Goal: Task Accomplishment & Management: Use online tool/utility

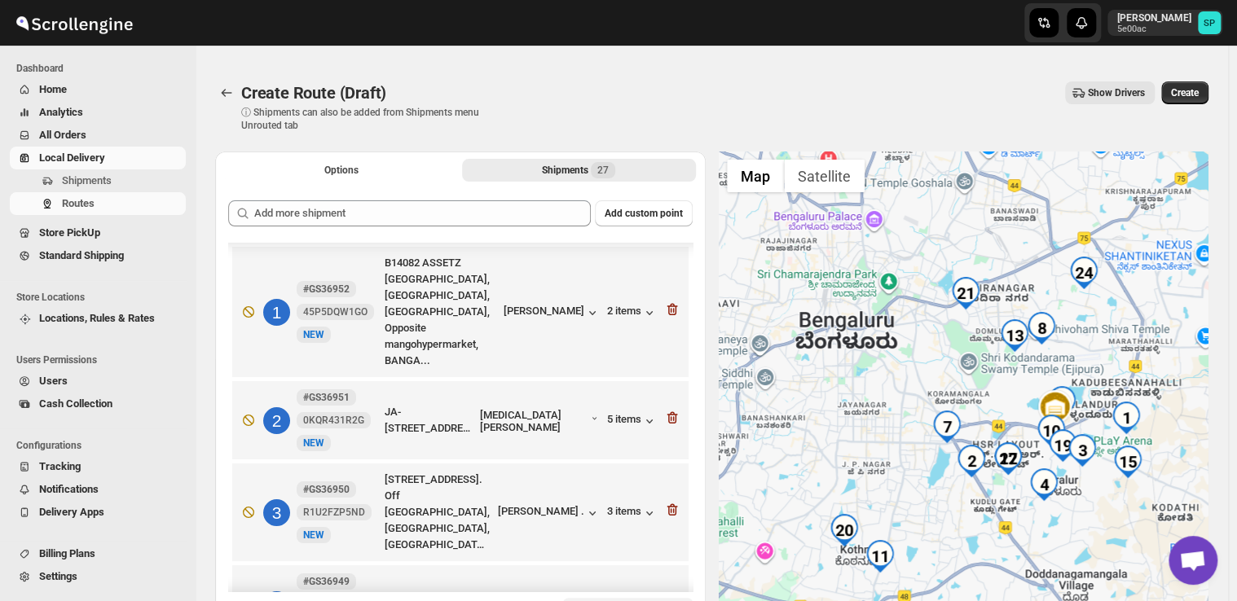
scroll to position [1059, 0]
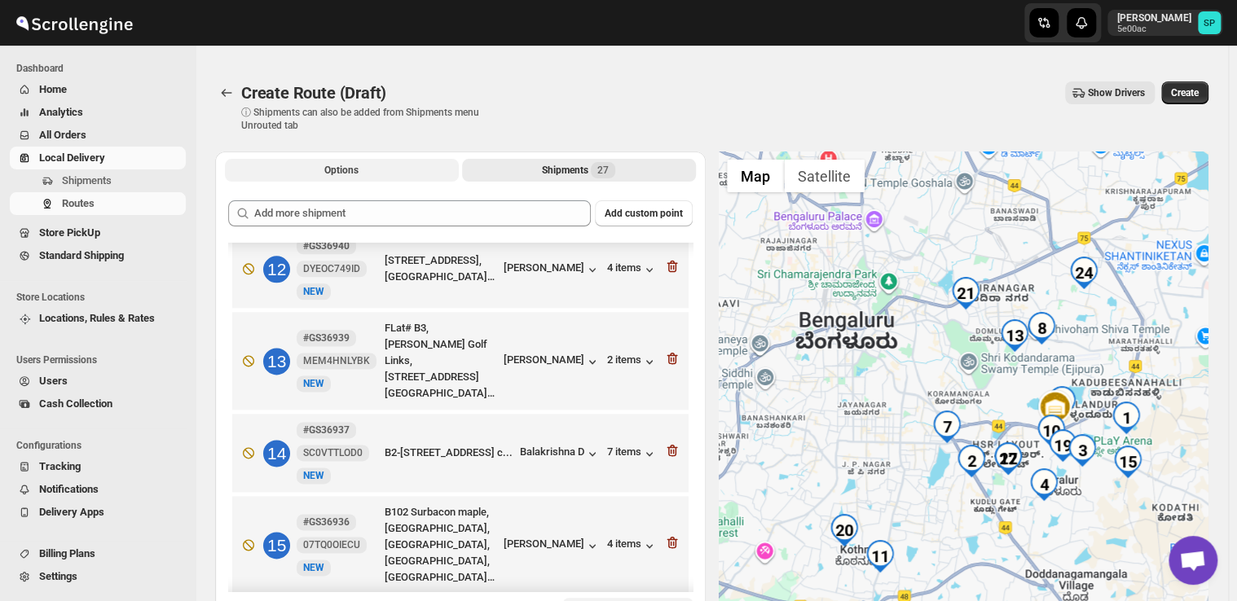
click at [329, 167] on span "Options" at bounding box center [341, 170] width 34 height 13
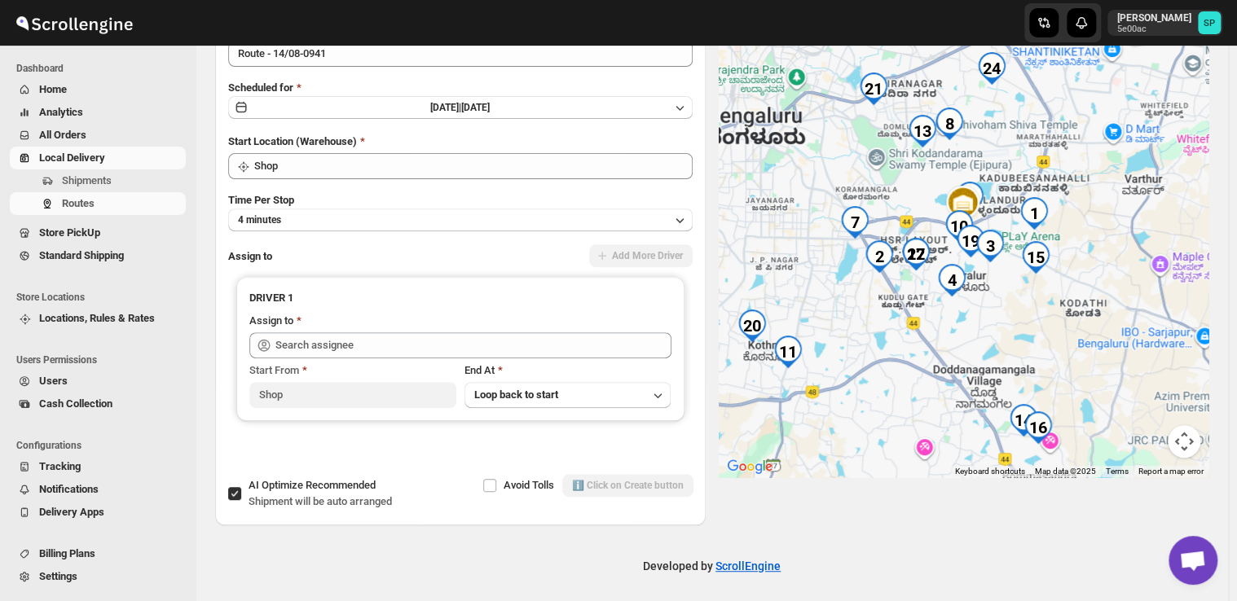
scroll to position [183, 0]
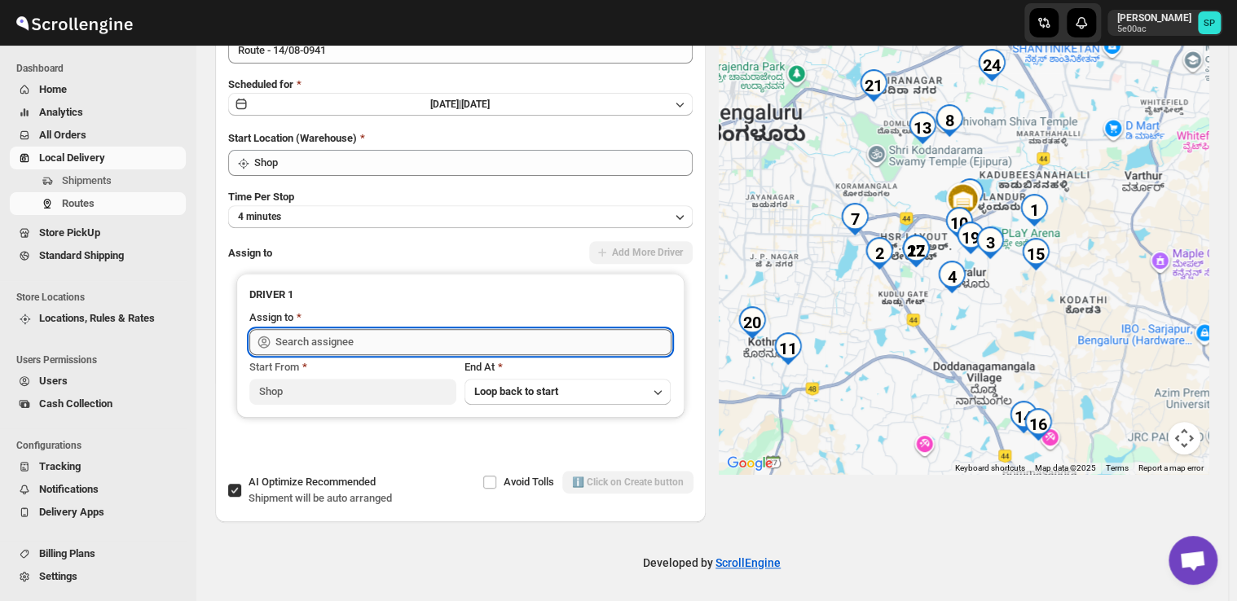
click at [436, 340] on input "text" at bounding box center [473, 342] width 396 height 26
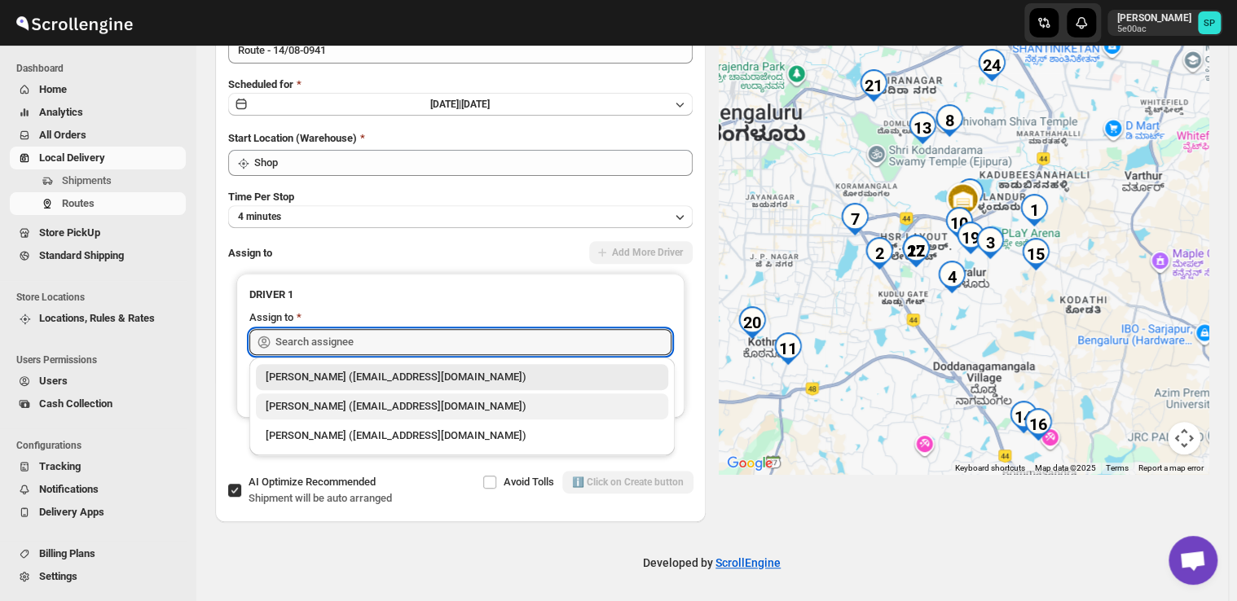
click at [416, 414] on div "[PERSON_NAME] ([EMAIL_ADDRESS][DOMAIN_NAME])" at bounding box center [462, 406] width 393 height 16
type input "[PERSON_NAME] ([EMAIL_ADDRESS][DOMAIN_NAME])"
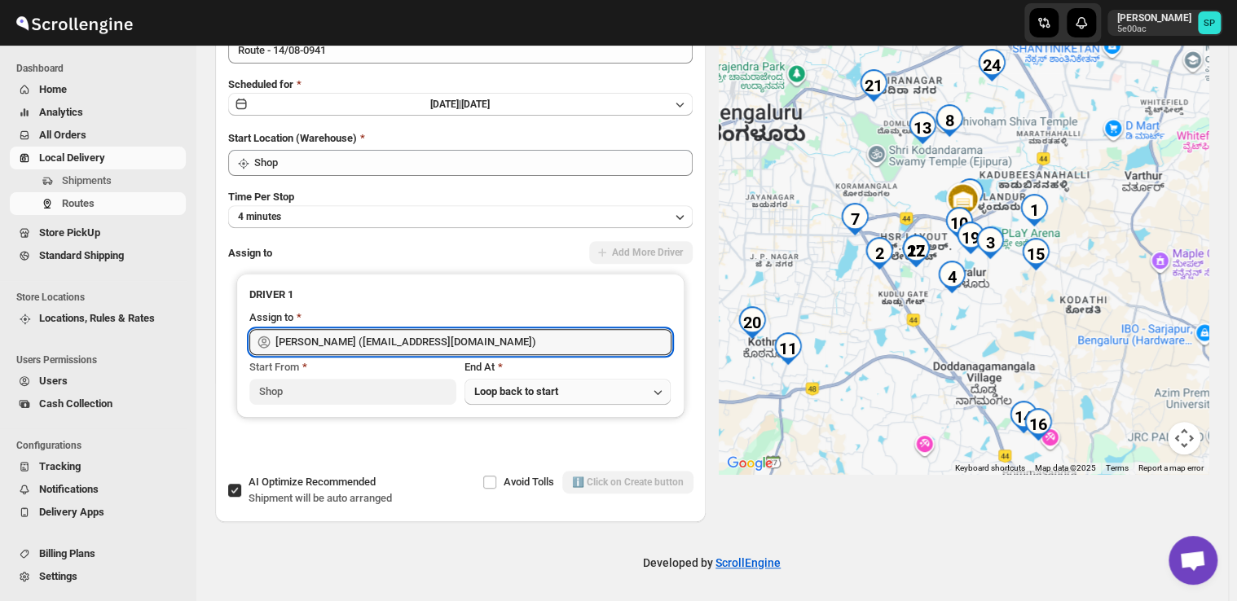
click at [508, 390] on span "Loop back to start" at bounding box center [516, 391] width 84 height 12
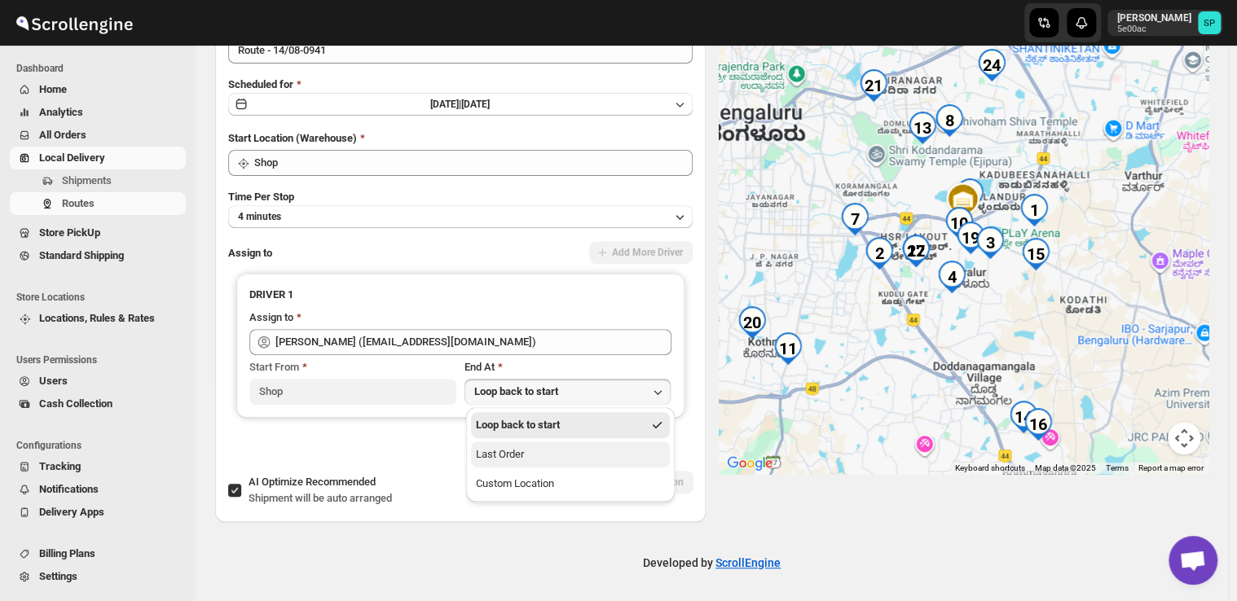
click at [523, 460] on div "Last Order" at bounding box center [500, 455] width 48 height 16
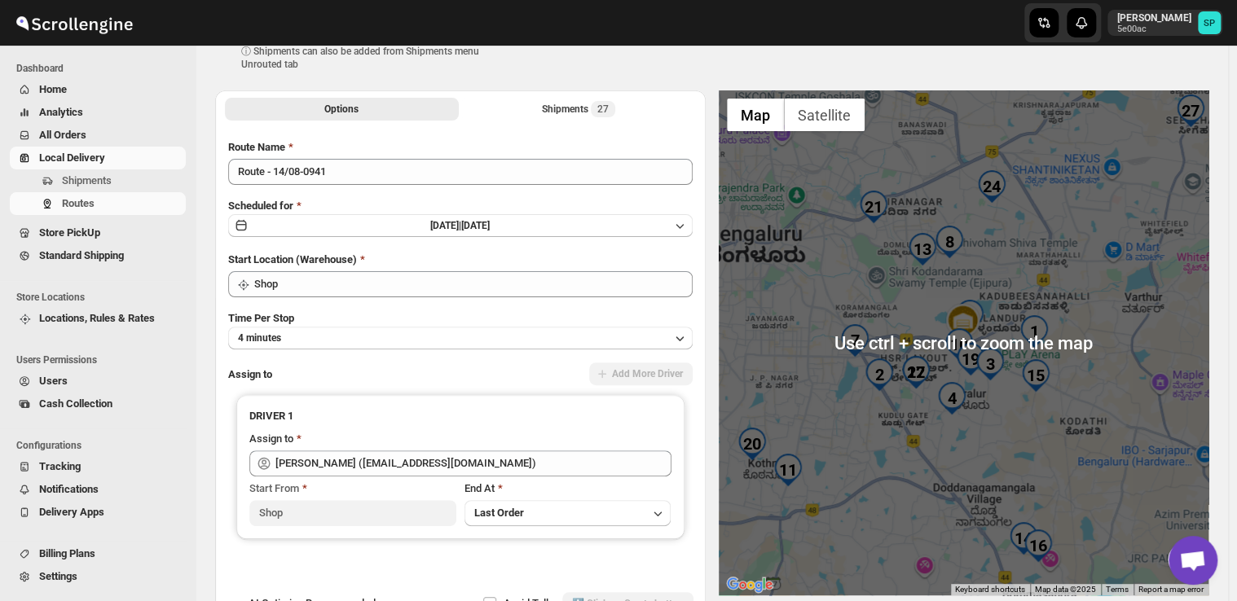
scroll to position [0, 0]
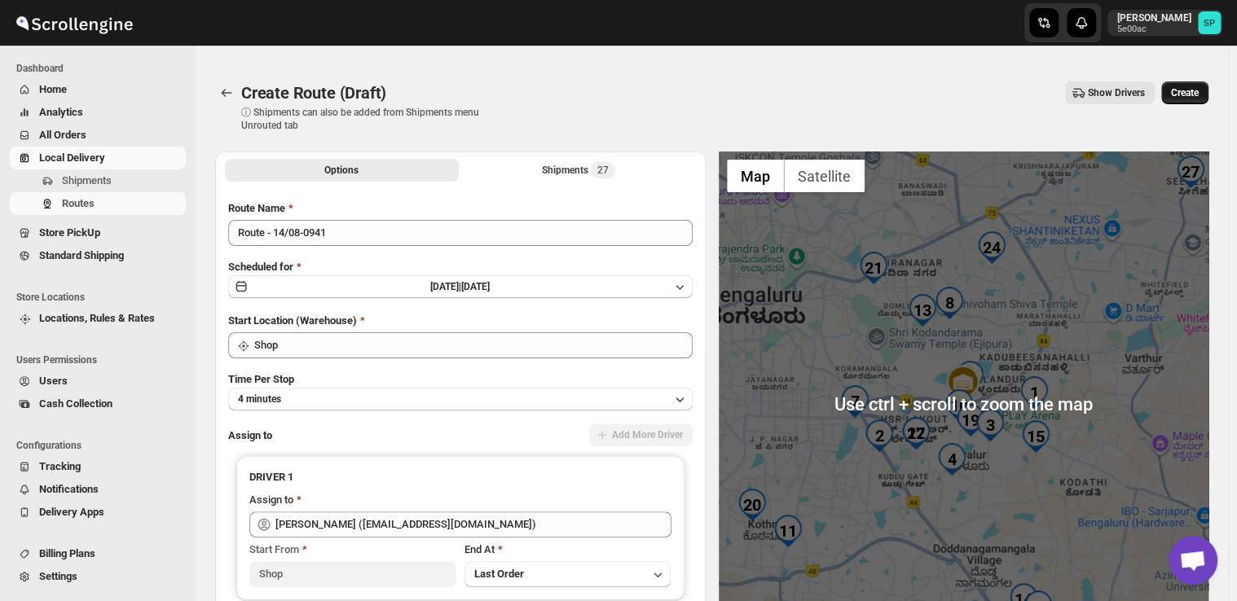
click at [1186, 97] on span "Create" at bounding box center [1185, 92] width 28 height 13
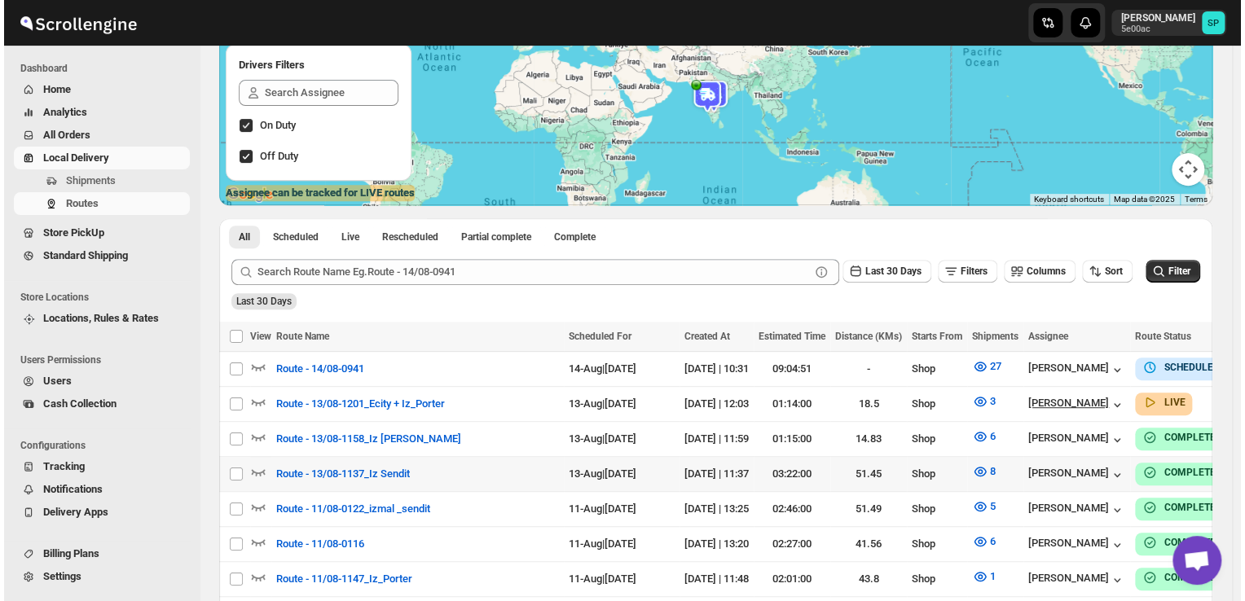
scroll to position [244, 0]
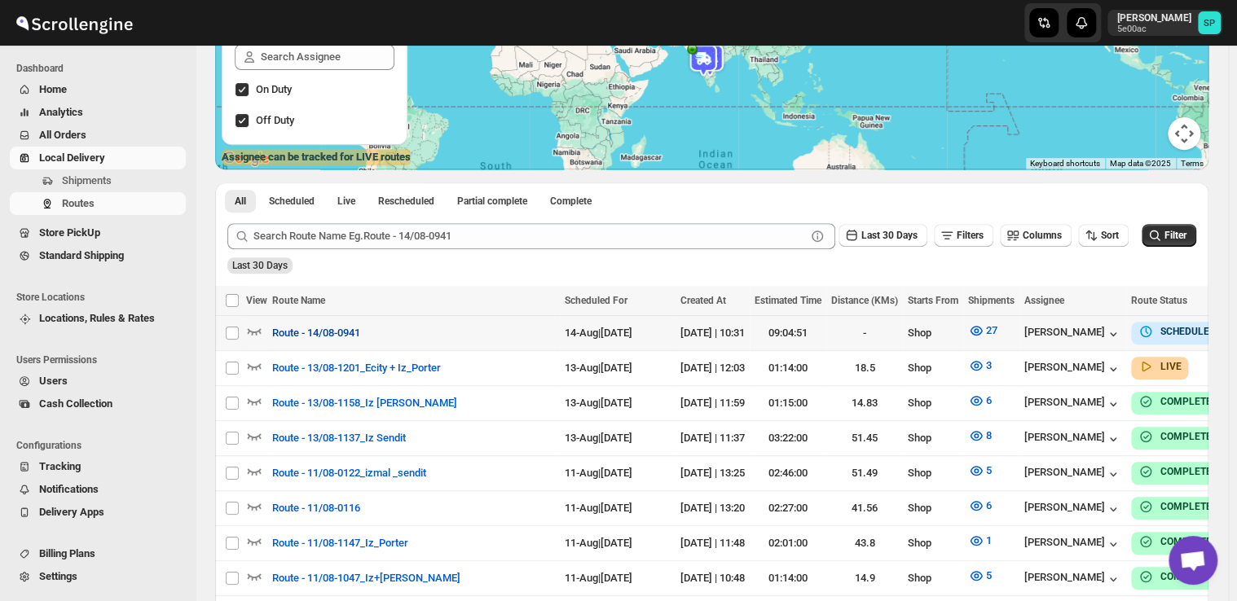
click at [358, 334] on span "Route - 14/08-0941" at bounding box center [316, 333] width 88 height 16
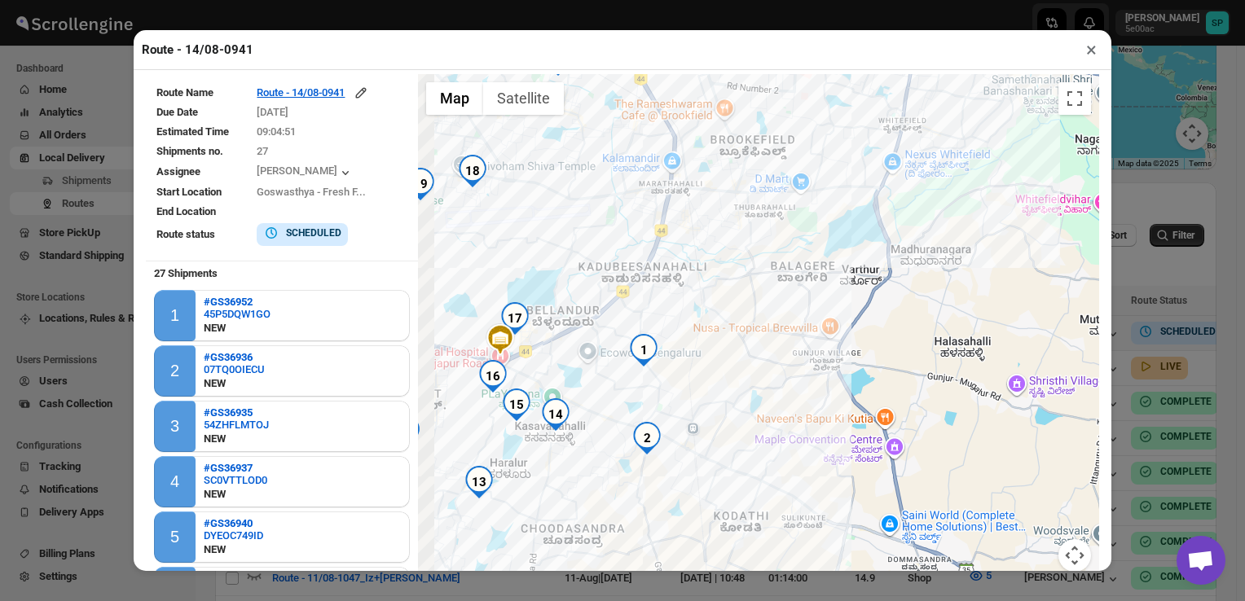
drag, startPoint x: 753, startPoint y: 417, endPoint x: 967, endPoint y: 373, distance: 218.8
click at [967, 373] on div at bounding box center [758, 332] width 681 height 517
